Goal: Information Seeking & Learning: Learn about a topic

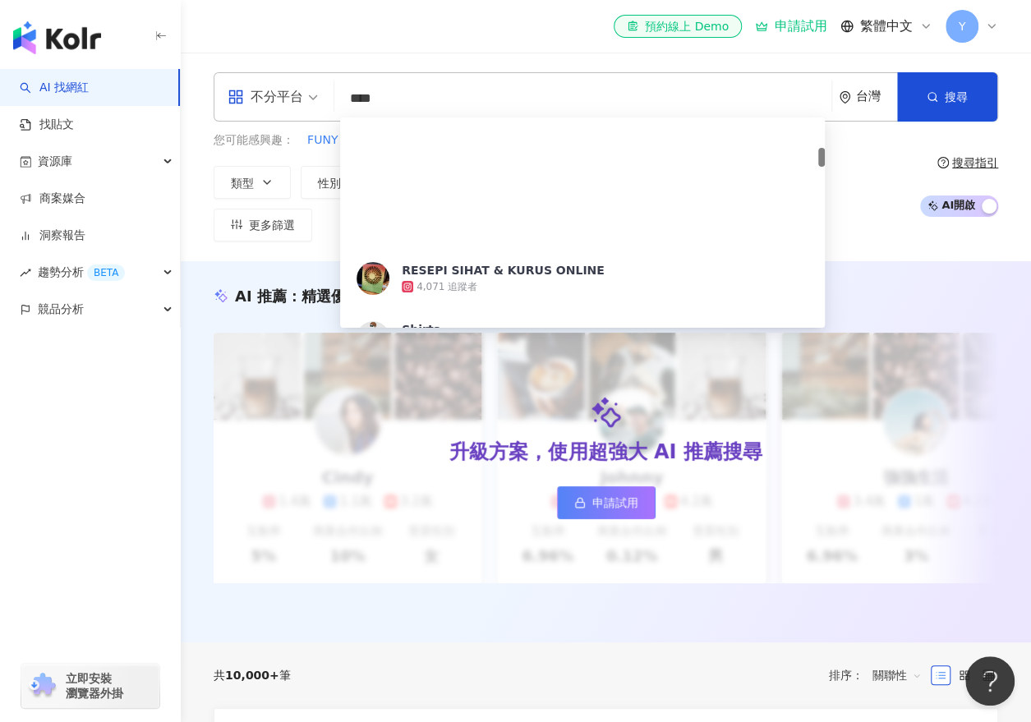
scroll to position [329, 0]
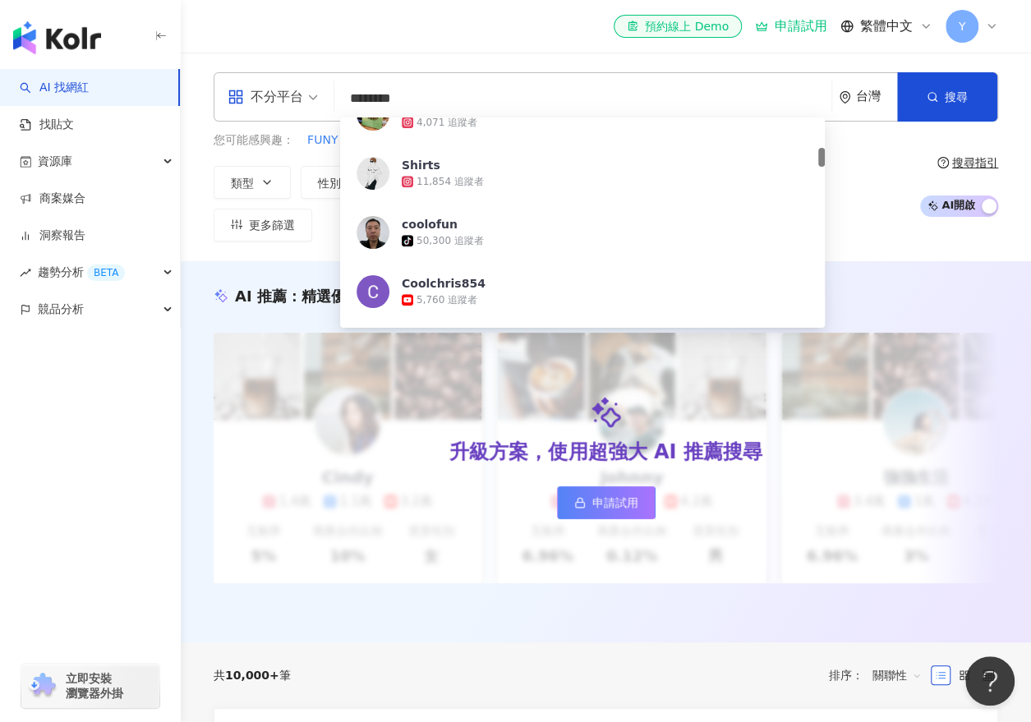
type input "******"
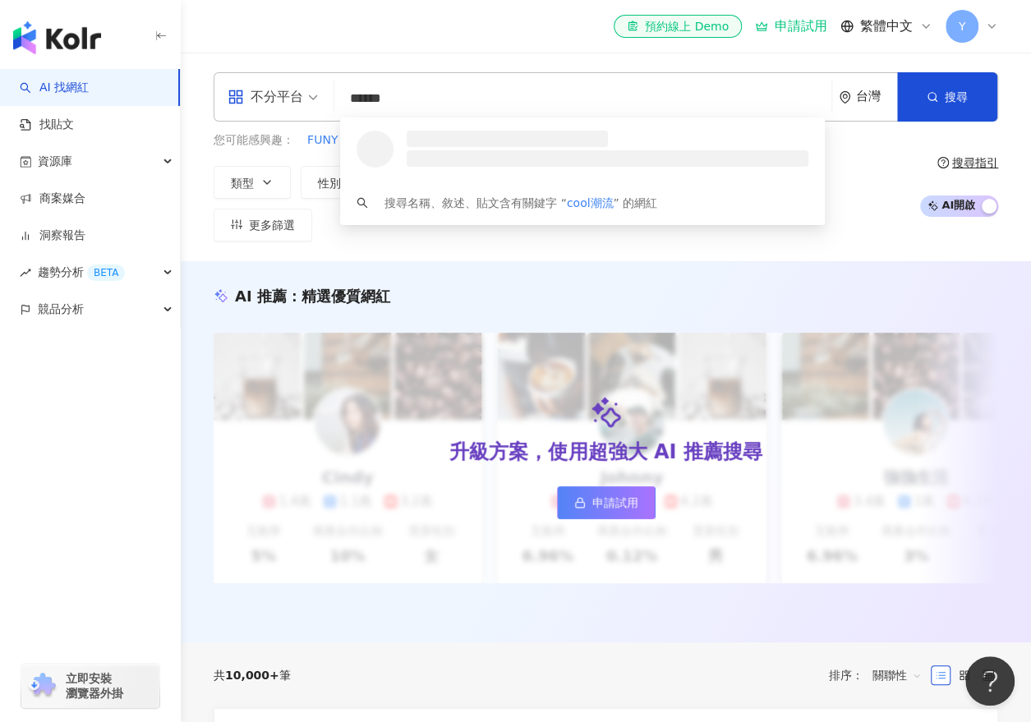
scroll to position [0, 0]
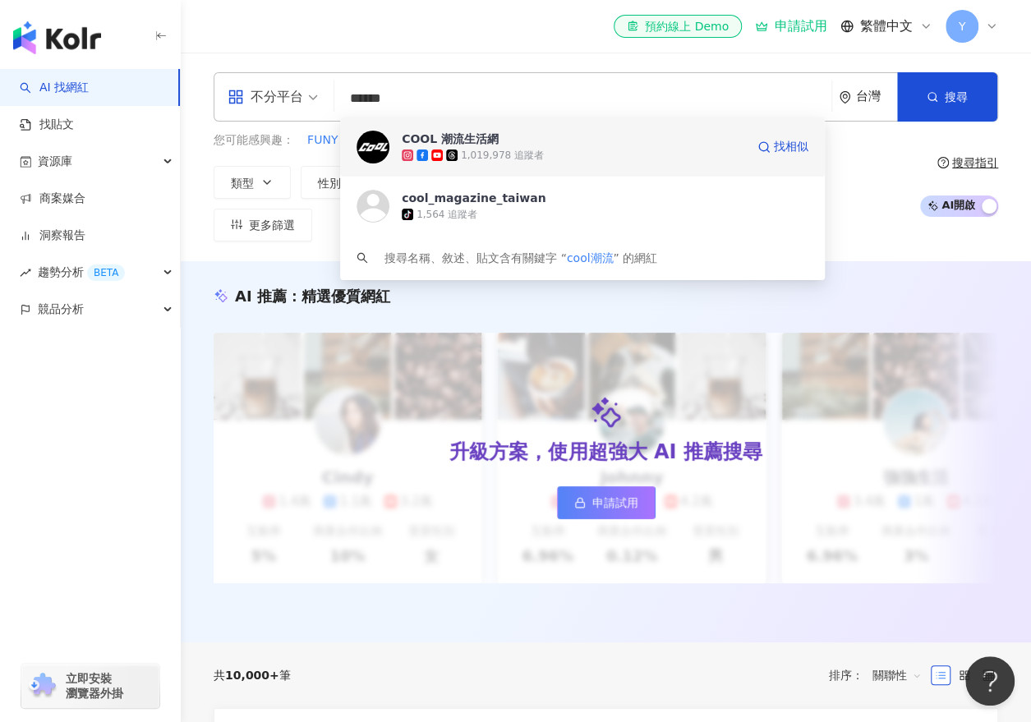
click at [519, 139] on span "COOL 潮流生活網" at bounding box center [573, 139] width 343 height 16
